Goal: Find specific page/section: Find specific page/section

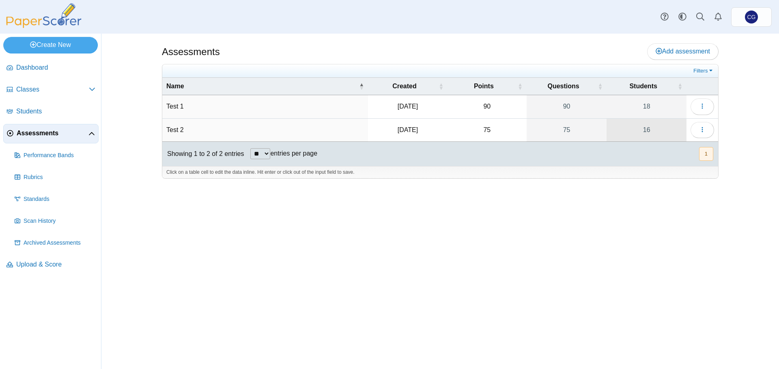
click at [677, 130] on link "16" at bounding box center [646, 130] width 80 height 23
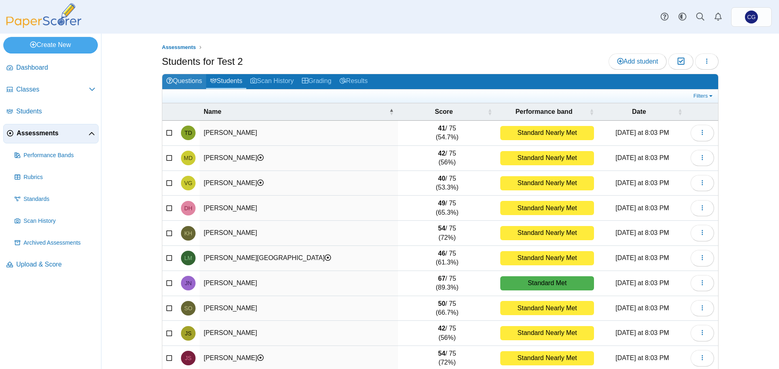
click at [185, 80] on link "Questions" at bounding box center [184, 81] width 44 height 15
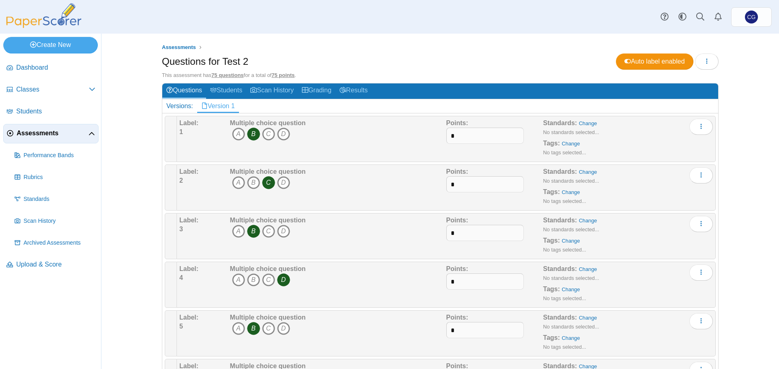
click at [264, 106] on h2 "Versions: Version 1" at bounding box center [440, 106] width 556 height 14
click at [245, 105] on h2 "Versions: Version 1" at bounding box center [440, 106] width 556 height 14
click at [207, 107] on link "Version 1" at bounding box center [218, 106] width 42 height 14
click at [275, 109] on h2 "Versions: Version 1" at bounding box center [440, 106] width 556 height 14
drag, startPoint x: 275, startPoint y: 109, endPoint x: 434, endPoint y: 108, distance: 159.0
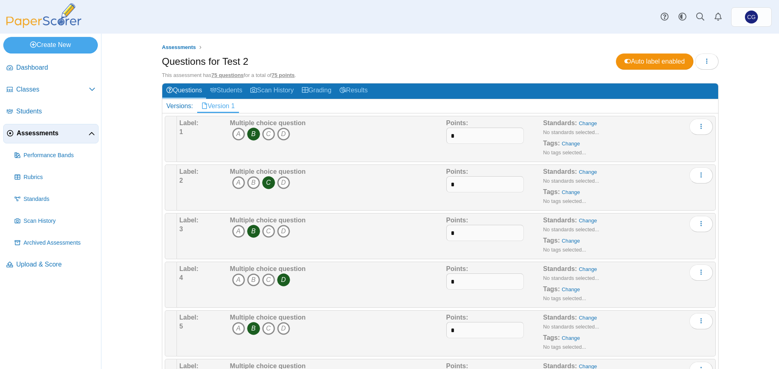
click at [434, 108] on h2 "Versions: Version 1" at bounding box center [440, 106] width 556 height 14
click at [706, 63] on use "button" at bounding box center [706, 60] width 1 height 5
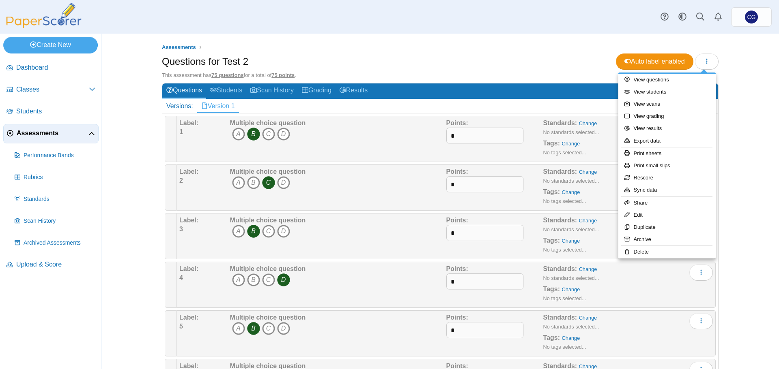
click at [341, 112] on h2 "Versions: Version 1" at bounding box center [440, 106] width 556 height 14
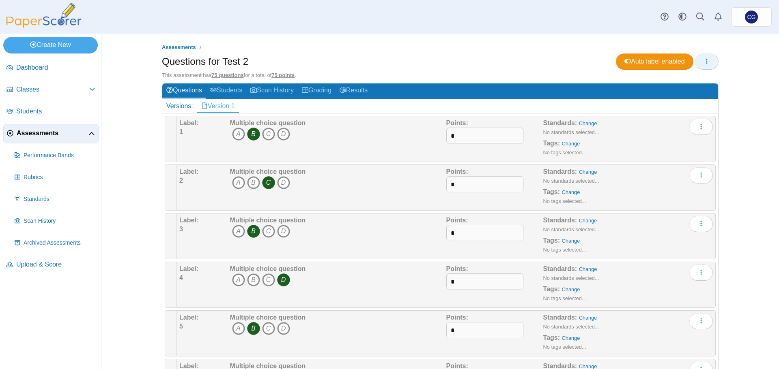
click at [706, 68] on button "button" at bounding box center [707, 62] width 24 height 16
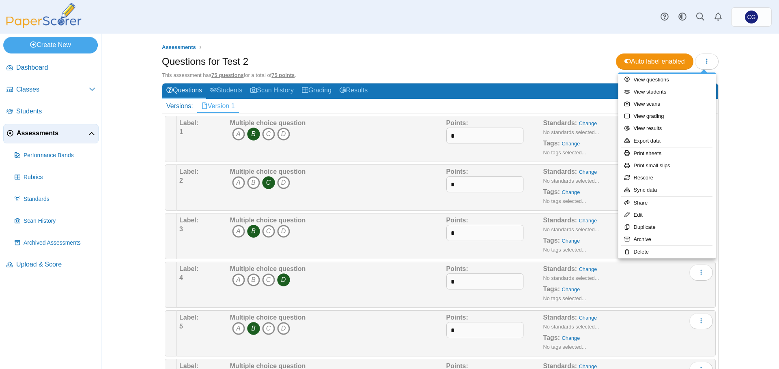
click at [745, 118] on div "Assessments Questions for Test 2 Auto label enabled 75 questions . 1 A" at bounding box center [439, 202] width 677 height 336
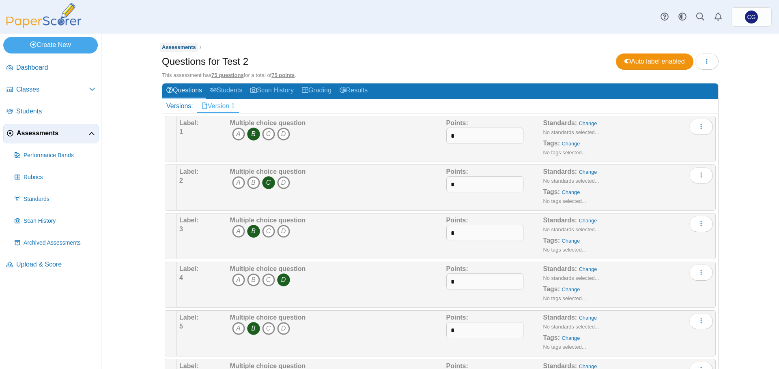
click at [184, 45] on span "Assessments" at bounding box center [179, 47] width 34 height 6
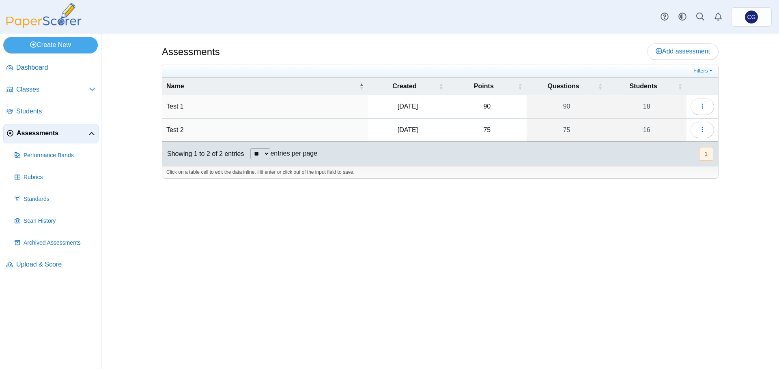
click at [198, 129] on td "Test 2" at bounding box center [265, 130] width 206 height 23
click at [369, 126] on td "[DATE]" at bounding box center [407, 130] width 79 height 23
click at [383, 129] on td "Sep 19, 2025" at bounding box center [407, 130] width 79 height 23
click at [442, 131] on td "Sep 19, 2025" at bounding box center [407, 130] width 79 height 23
click at [491, 133] on td "75" at bounding box center [486, 130] width 79 height 23
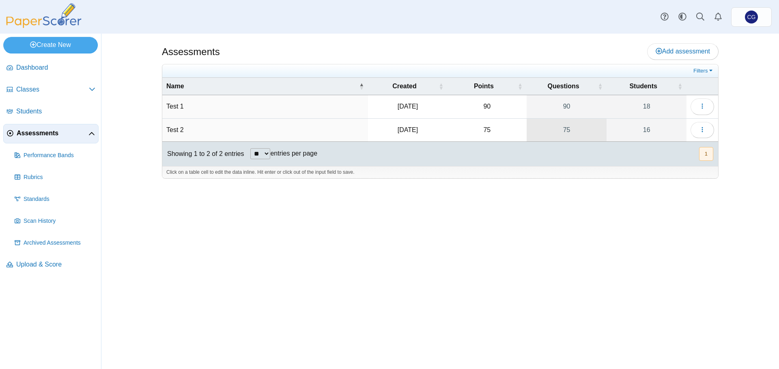
click at [537, 134] on link "75" at bounding box center [566, 130] width 80 height 23
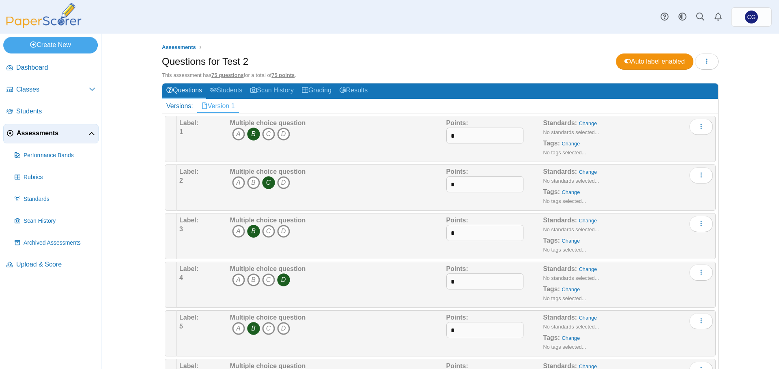
click at [247, 107] on h2 "Versions: Version 1" at bounding box center [440, 106] width 556 height 14
click at [201, 105] on icon at bounding box center [204, 106] width 6 height 6
click at [173, 105] on div "Versions:" at bounding box center [179, 106] width 35 height 14
